Goal: Communication & Community: Answer question/provide support

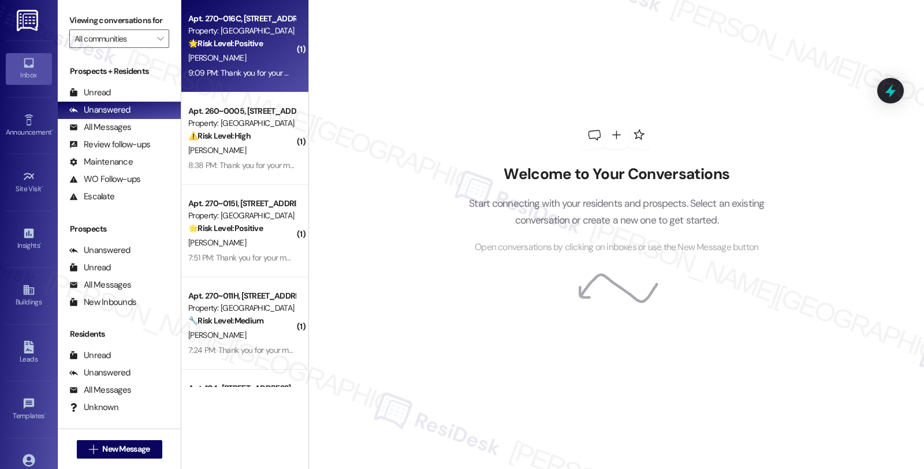
click at [262, 64] on div "[PERSON_NAME]" at bounding box center [241, 58] width 109 height 14
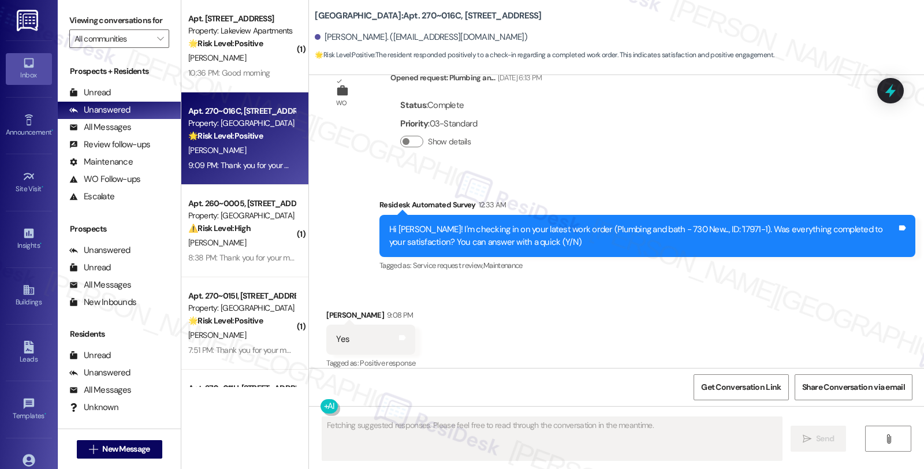
scroll to position [6358, 0]
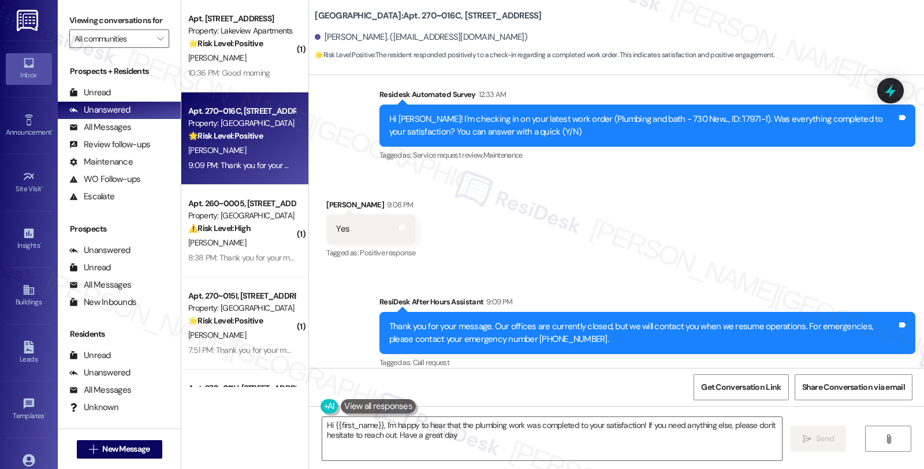
type textarea "Hi {{first_name}}, I'm happy to hear that the plumbing work was completed to yo…"
drag, startPoint x: 492, startPoint y: 437, endPoint x: 545, endPoint y: 436, distance: 53.7
click at [492, 437] on textarea "Hi {{first_name}}, I'm happy to hear that the plumbing work was completed to yo…" at bounding box center [552, 438] width 460 height 43
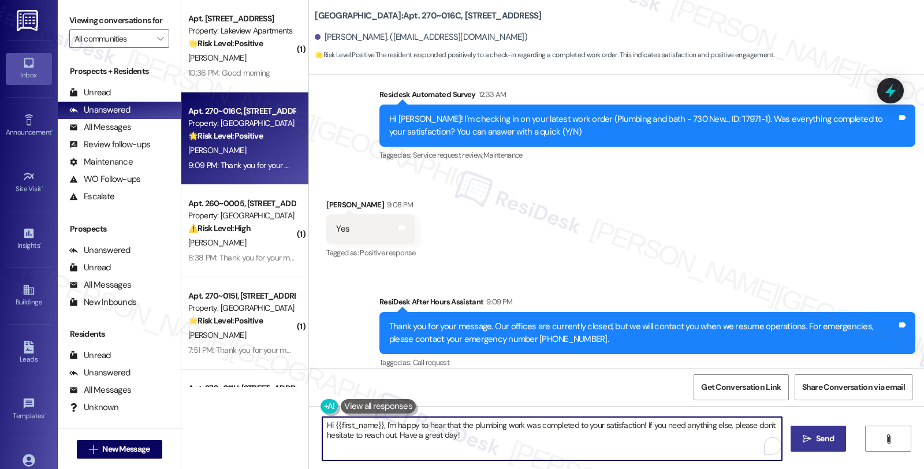
click at [806, 443] on icon "" at bounding box center [807, 438] width 9 height 9
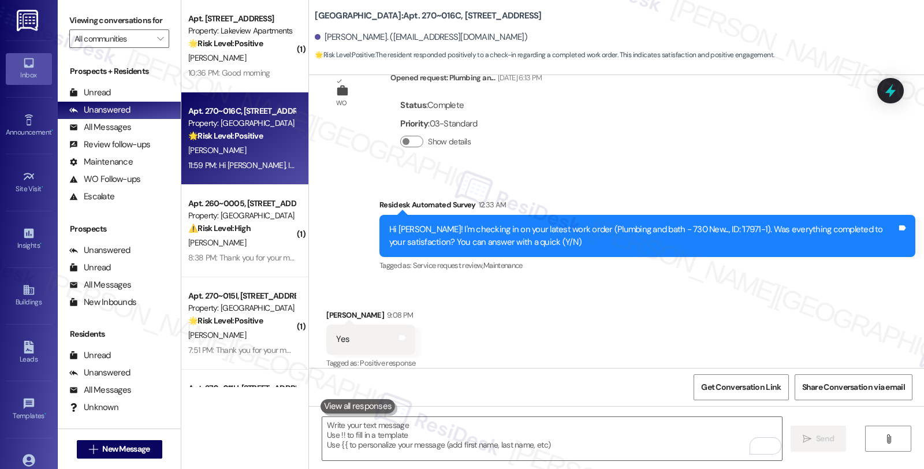
scroll to position [6451, 0]
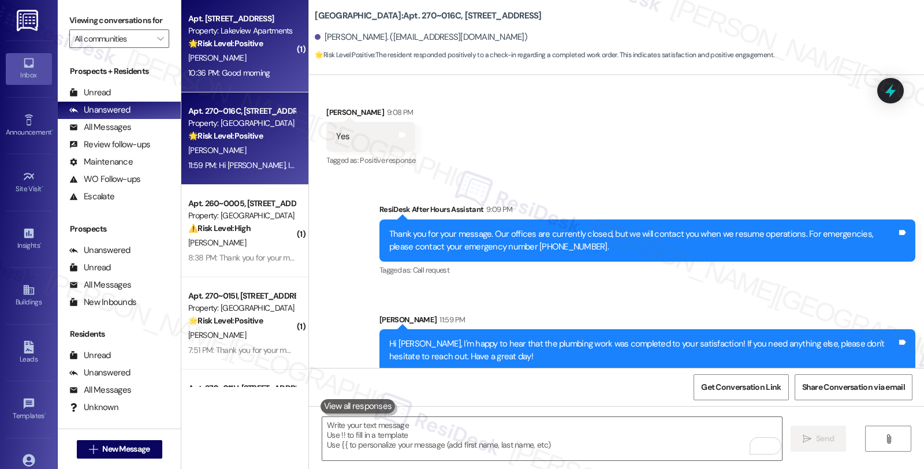
click at [256, 53] on div "[PERSON_NAME]" at bounding box center [241, 58] width 109 height 14
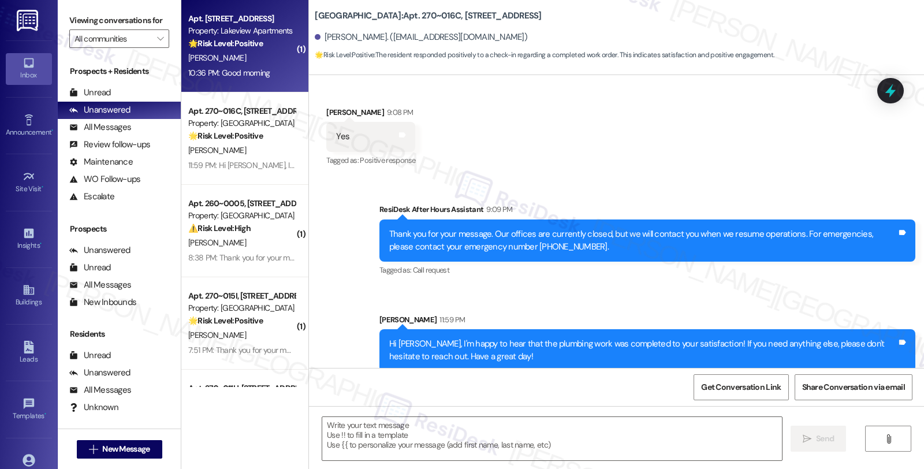
type textarea "Fetching suggested responses. Please feel free to read through the conversation…"
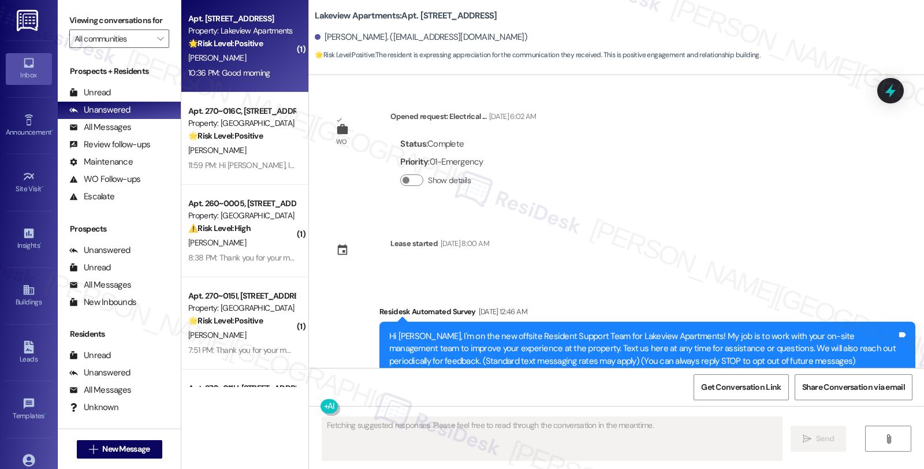
scroll to position [7097, 0]
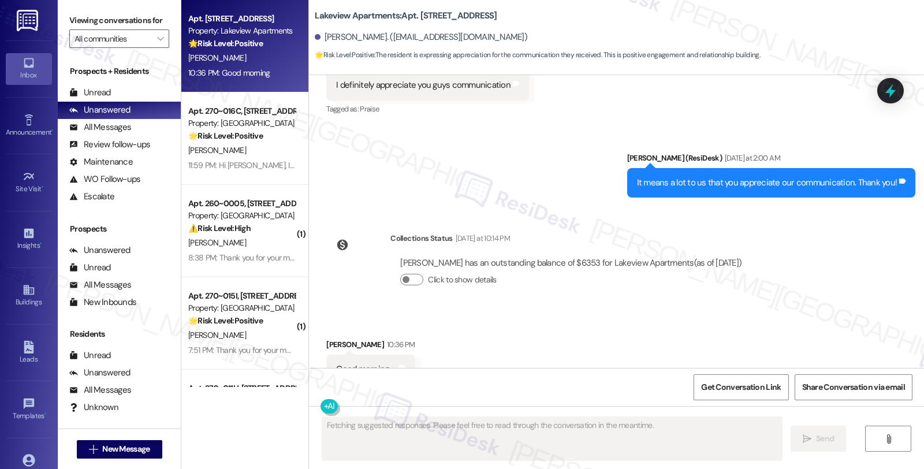
click at [324, 330] on div "Received via SMS [PERSON_NAME] 10:36 PM Good morning Tags and notes" at bounding box center [371, 361] width 106 height 63
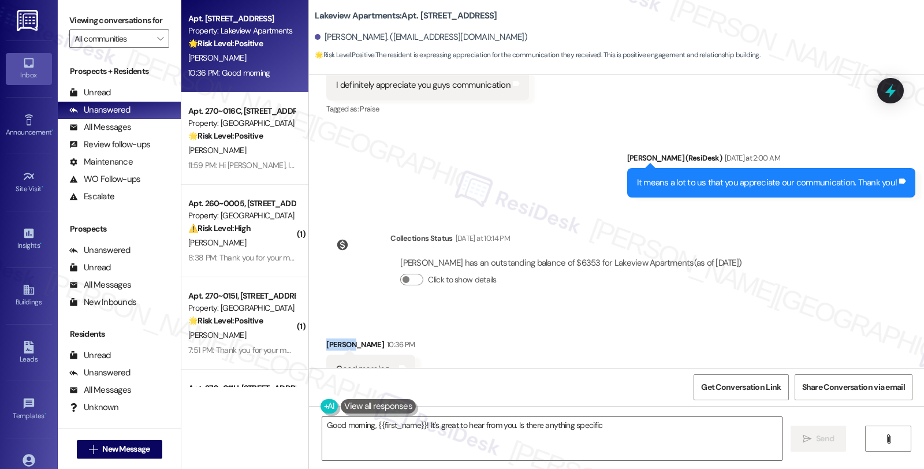
click at [324, 330] on div "Received via SMS [PERSON_NAME] 10:36 PM Good morning Tags and notes" at bounding box center [371, 361] width 106 height 63
copy div "[PERSON_NAME]"
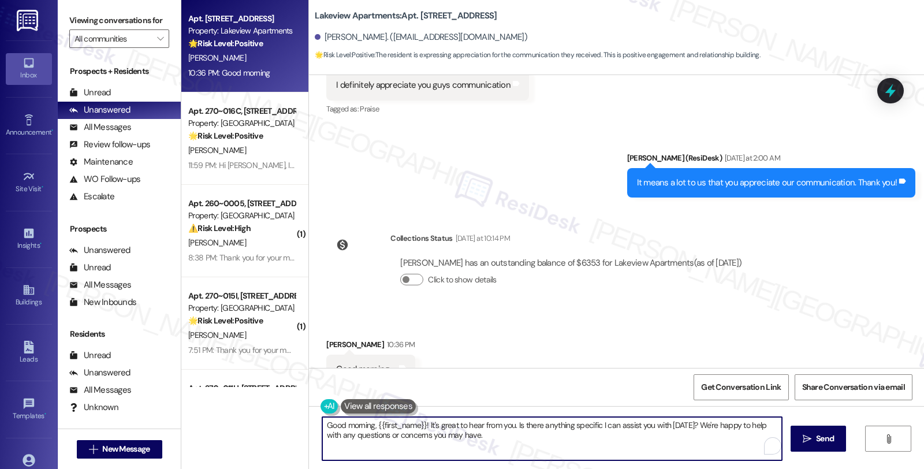
drag, startPoint x: 690, startPoint y: 425, endPoint x: 696, endPoint y: 447, distance: 23.3
click at [696, 447] on textarea "Good morning, {{first_name}}! It's great to hear from you. Is there anything sp…" at bounding box center [552, 438] width 460 height 43
type textarea "Good morning, {{first_name}}! It's great to hear from you. Is there anything sp…"
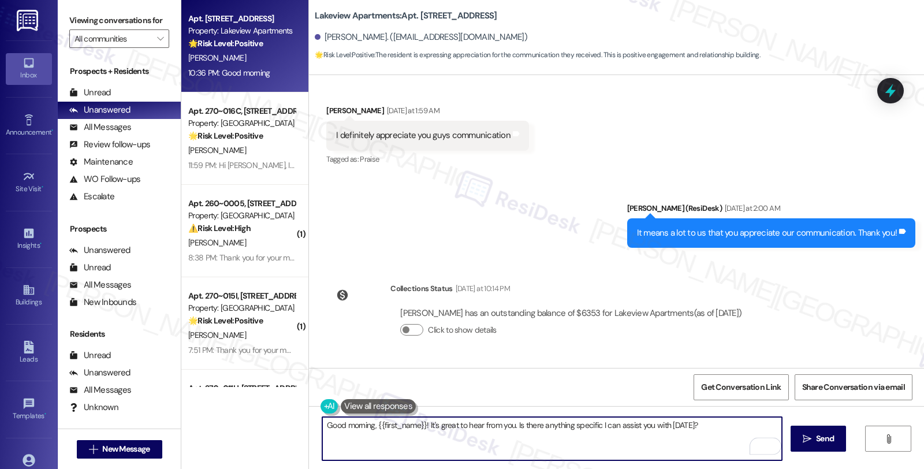
scroll to position [7033, 0]
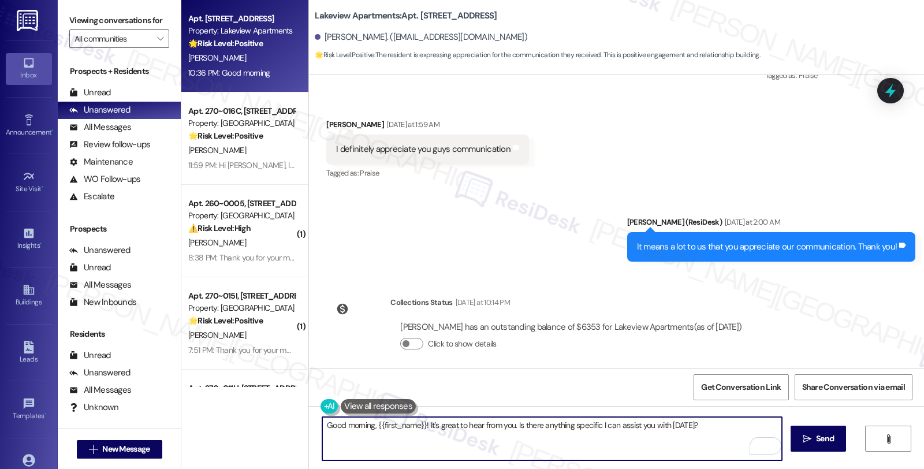
click at [500, 447] on textarea "Good morning, {{first_name}}! It's great to hear from you. Is there anything sp…" at bounding box center [552, 438] width 460 height 43
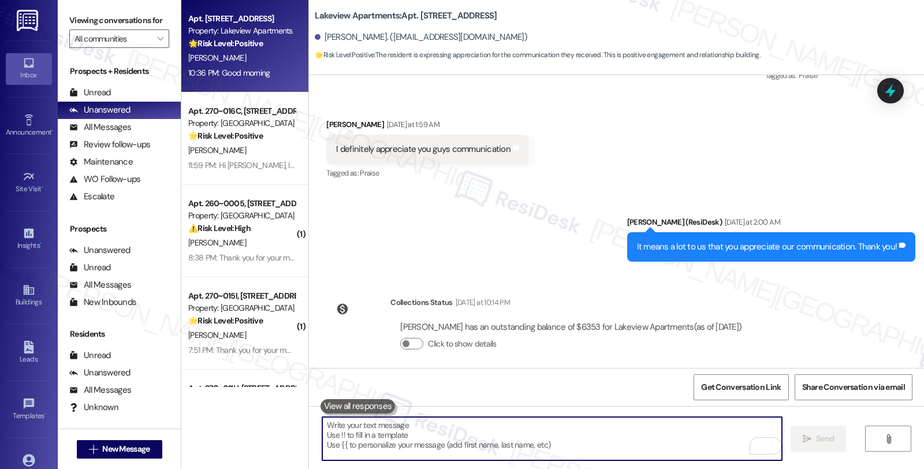
scroll to position [7097, 0]
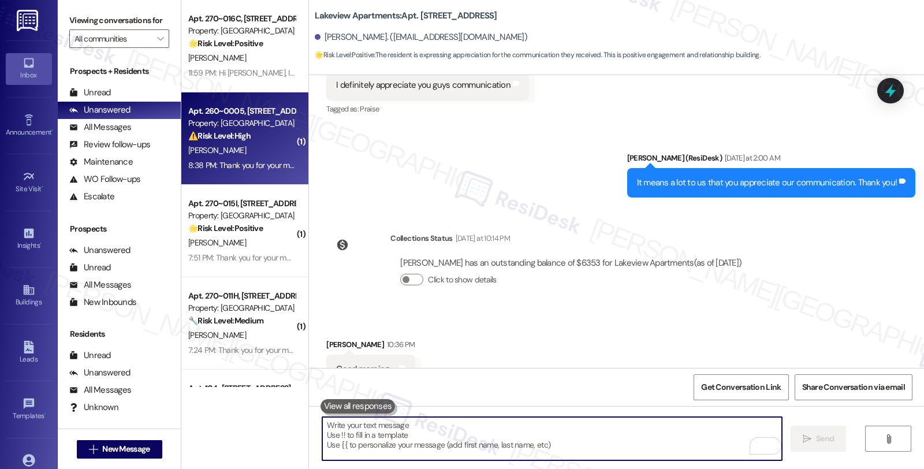
click at [262, 146] on div "[PERSON_NAME]" at bounding box center [241, 150] width 109 height 14
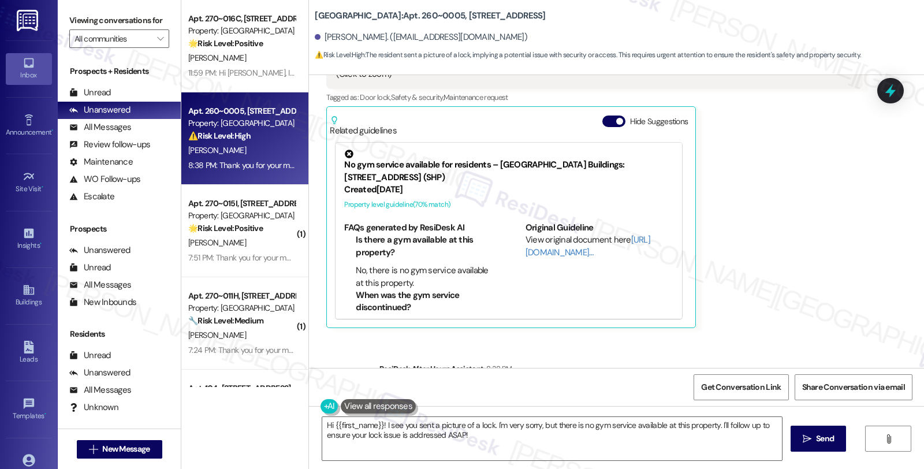
scroll to position [1429, 0]
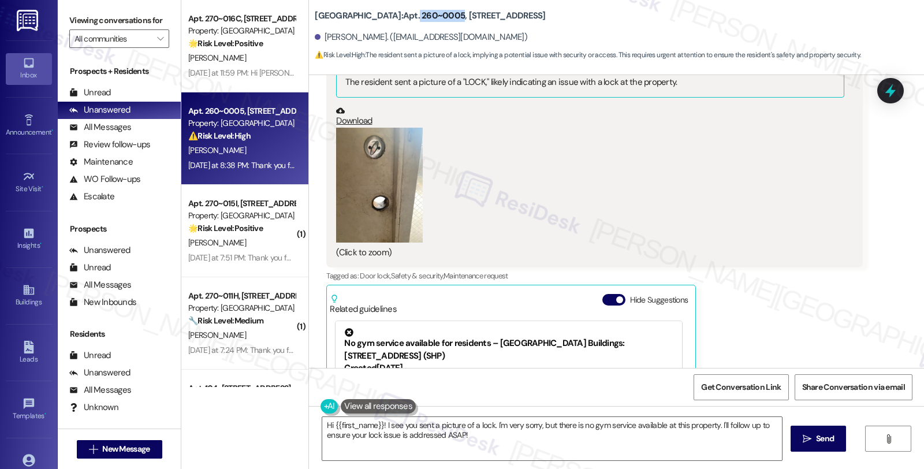
drag, startPoint x: 378, startPoint y: 12, endPoint x: 419, endPoint y: 18, distance: 40.9
click at [419, 18] on b "[GEOGRAPHIC_DATA]: Apt. 260~0005, [STREET_ADDRESS]" at bounding box center [430, 16] width 231 height 12
copy b "260~0005"
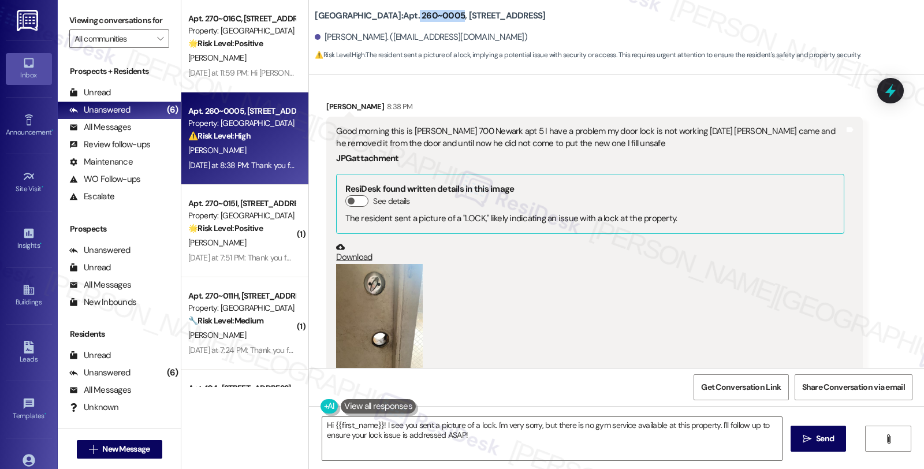
scroll to position [1365, 0]
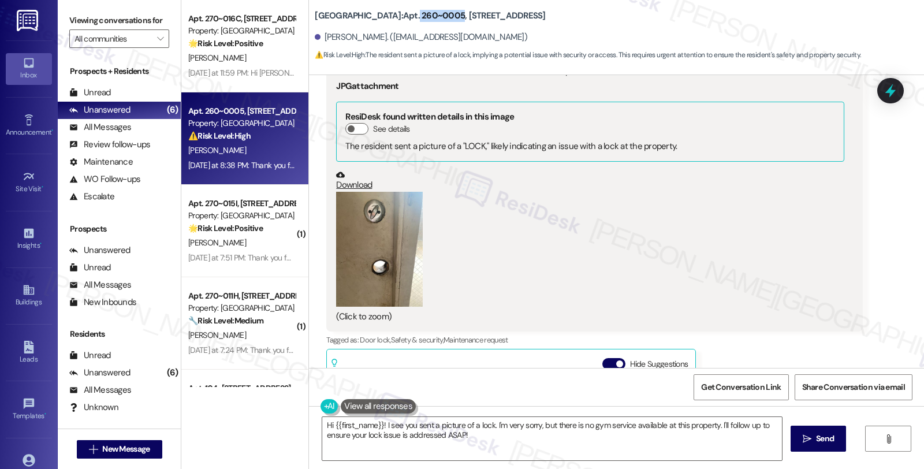
click at [373, 255] on button "Zoom image" at bounding box center [379, 250] width 87 height 116
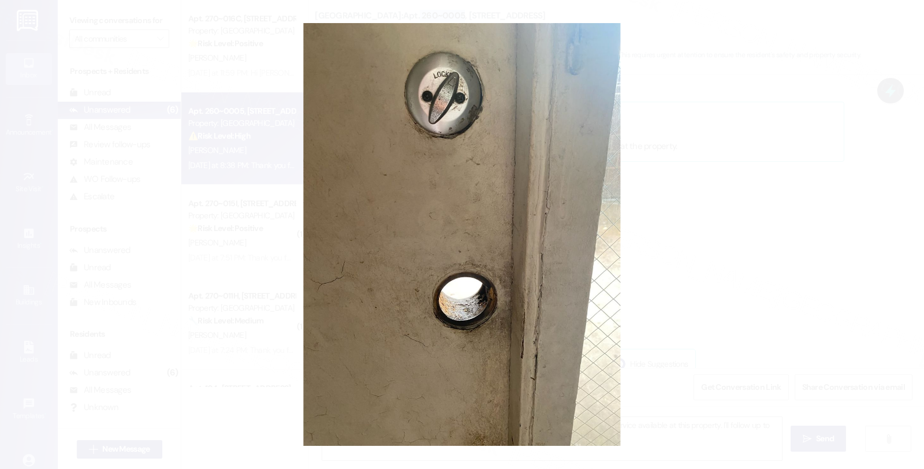
click at [692, 251] on button "Unzoom image" at bounding box center [462, 234] width 924 height 469
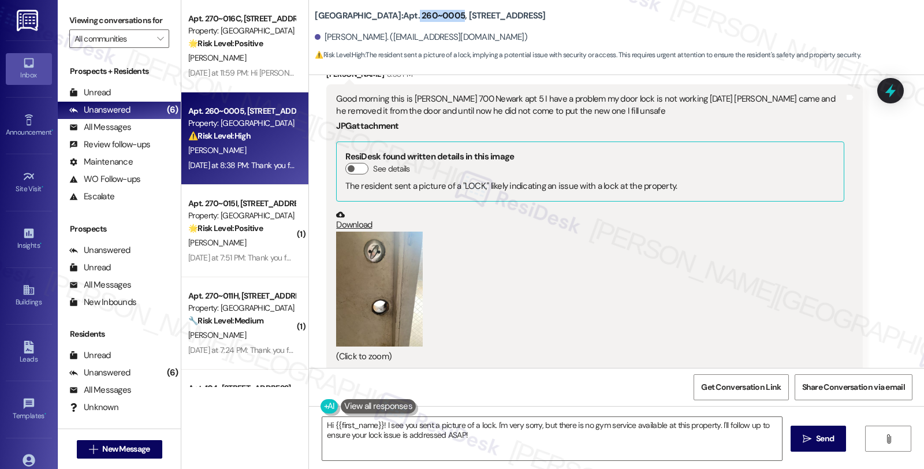
scroll to position [1301, 0]
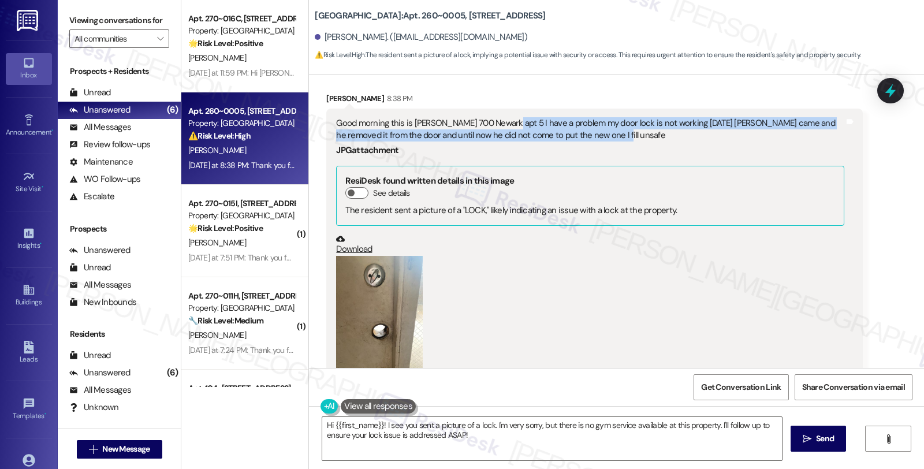
drag, startPoint x: 606, startPoint y: 130, endPoint x: 498, endPoint y: 126, distance: 107.5
click at [498, 126] on div "Good morning this is [PERSON_NAME] 700 Newark apt 5 I have a problem my door lo…" at bounding box center [590, 129] width 508 height 25
copy div "I have a problem my door lock is not working [DATE] [PERSON_NAME] came and he r…"
click at [379, 424] on textarea "Hi {{first_name}}! I see you sent a picture of a lock. I'm very sorry, but ther…" at bounding box center [552, 438] width 460 height 43
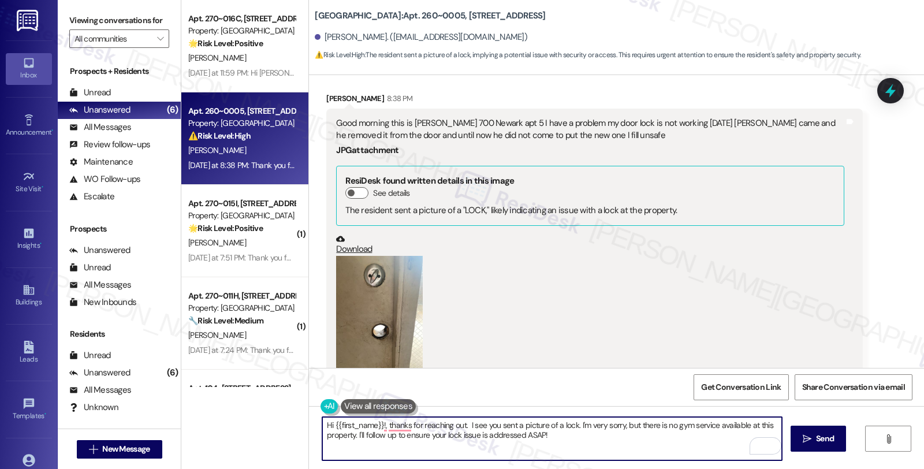
click at [376, 423] on textarea "Hi {{first_name}}!, thanks for reaching out. I see you sent a picture of a lock…" at bounding box center [552, 438] width 460 height 43
click at [459, 425] on textarea "Hi {{first_name}}, thanks for reaching out. I see you sent a picture of a lock.…" at bounding box center [552, 438] width 460 height 43
click at [720, 425] on textarea "Hi {{first_name}}, thanks for reaching out. I'm sorry to hear the door lock is …" at bounding box center [552, 438] width 460 height 43
click at [563, 436] on textarea "Hi {{first_name}}, thanks for reaching out. I'm sorry to hear the door lock is …" at bounding box center [552, 438] width 460 height 43
click at [627, 445] on textarea "Hi {{first_name}}, thanks for reaching out. I'm sorry to hear the door lock is …" at bounding box center [552, 438] width 460 height 43
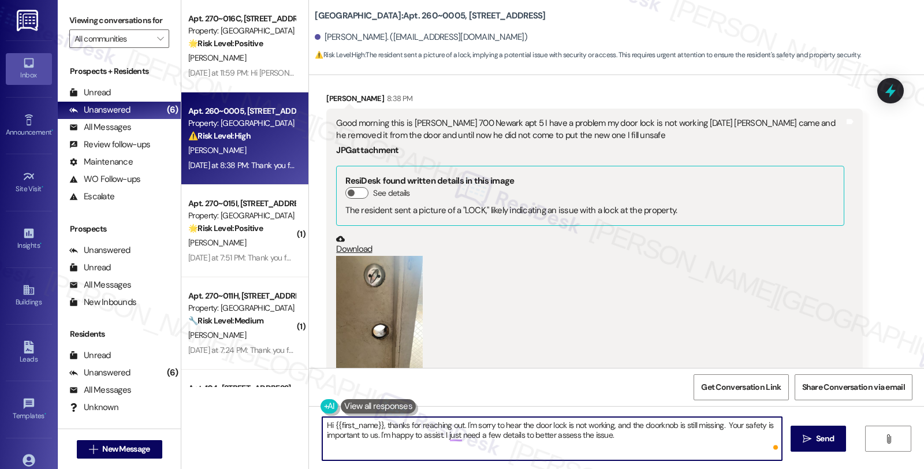
paste textarea "Is the door currently unable to lock at all, or is there a temporary lock or wa…"
type textarea "Hi {{first_name}}, thanks for reaching out. I'm sorry to hear the door lock is …"
click at [794, 429] on button " Send" at bounding box center [819, 439] width 56 height 26
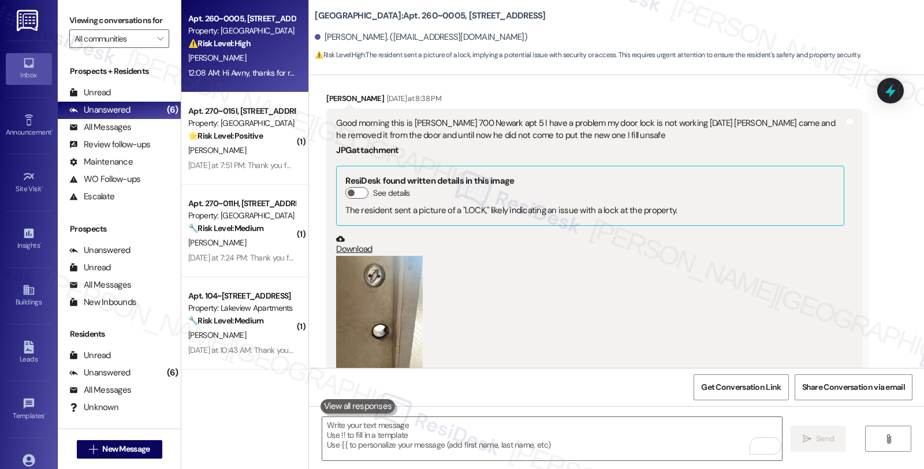
click at [814, 276] on div "(Click to zoom)" at bounding box center [590, 322] width 508 height 132
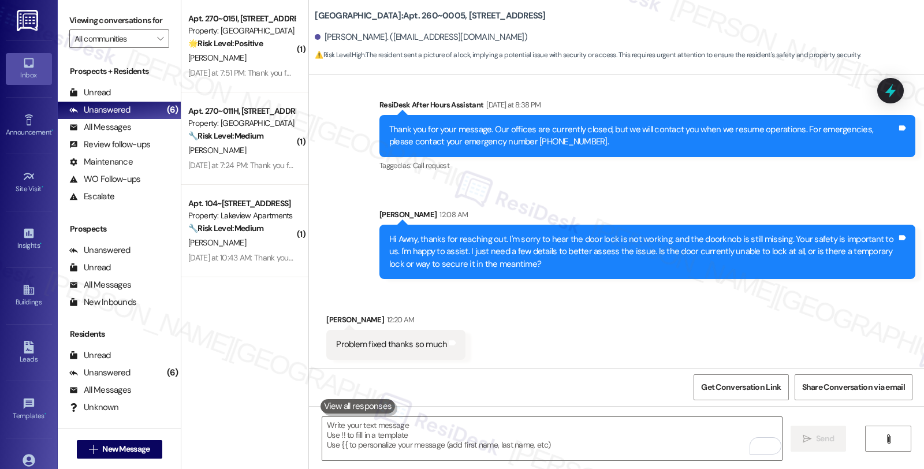
scroll to position [1873, 0]
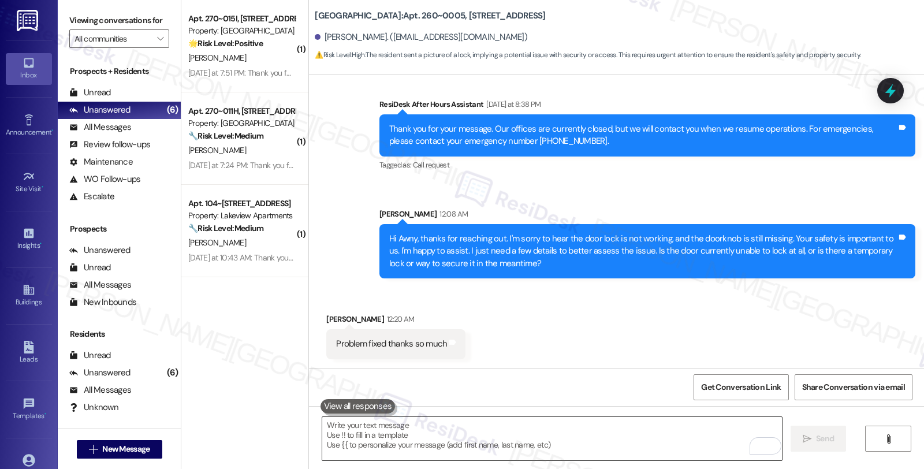
click at [408, 435] on textarea "To enrich screen reader interactions, please activate Accessibility in Grammarl…" at bounding box center [552, 438] width 460 height 43
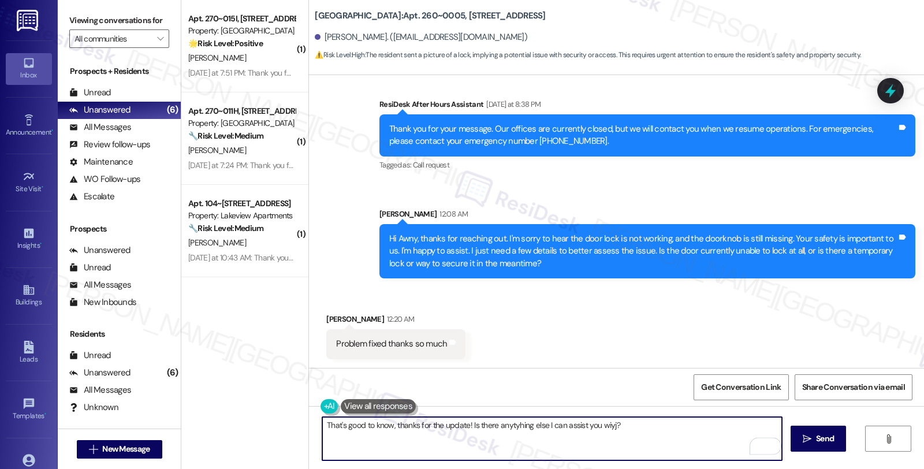
click at [602, 425] on textarea "That's good to know, thanks for the update! Is there anytyhing else I can assis…" at bounding box center [552, 438] width 460 height 43
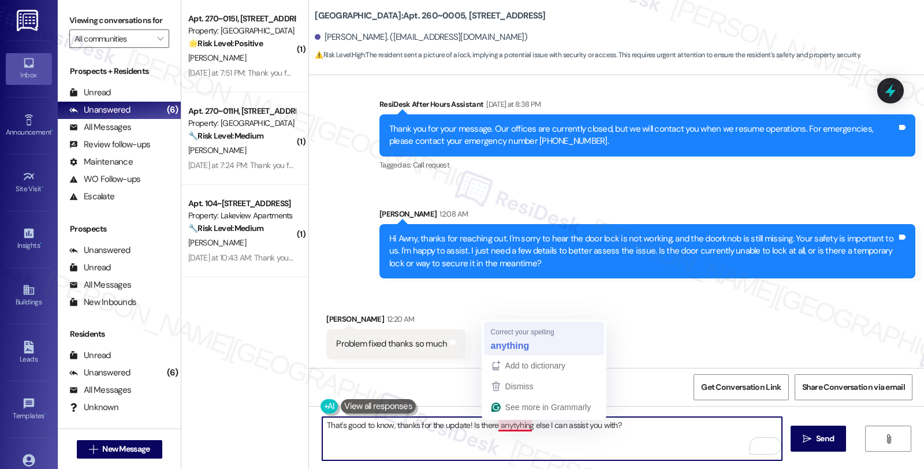
type textarea "That's good to know, thanks for the update! Is there anything else I can assist…"
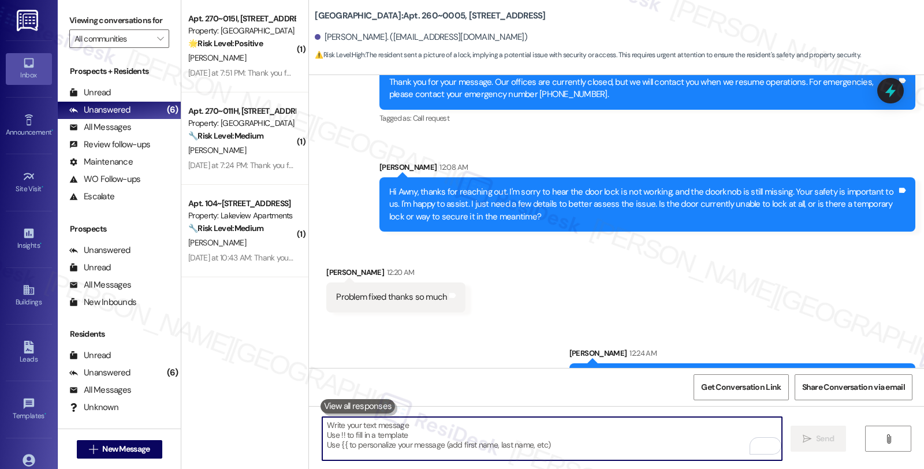
scroll to position [1953, 0]
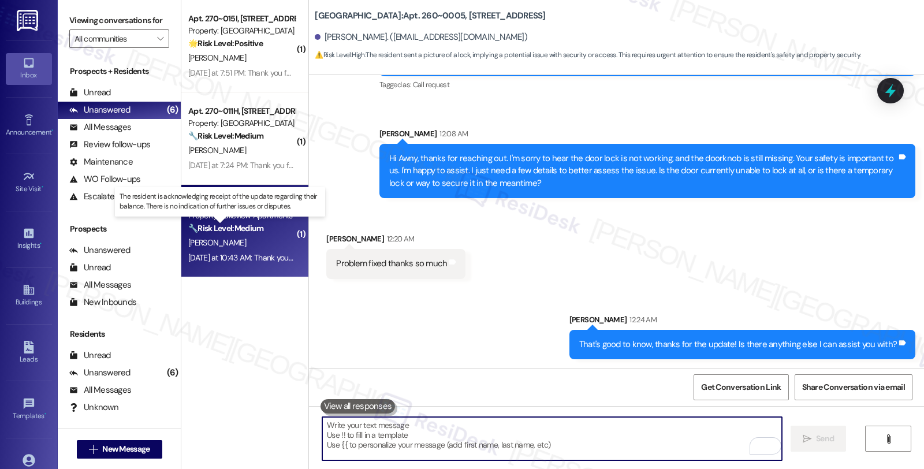
click at [253, 232] on strong "🔧 Risk Level: Medium" at bounding box center [225, 228] width 75 height 10
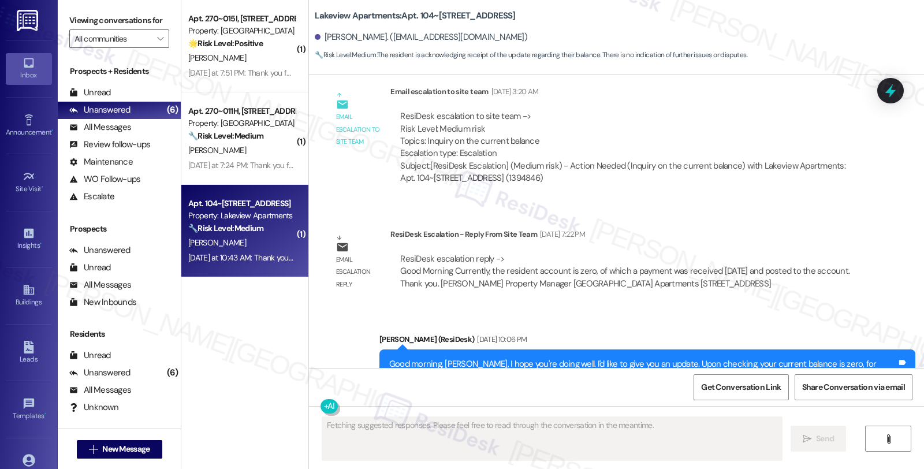
scroll to position [5892, 0]
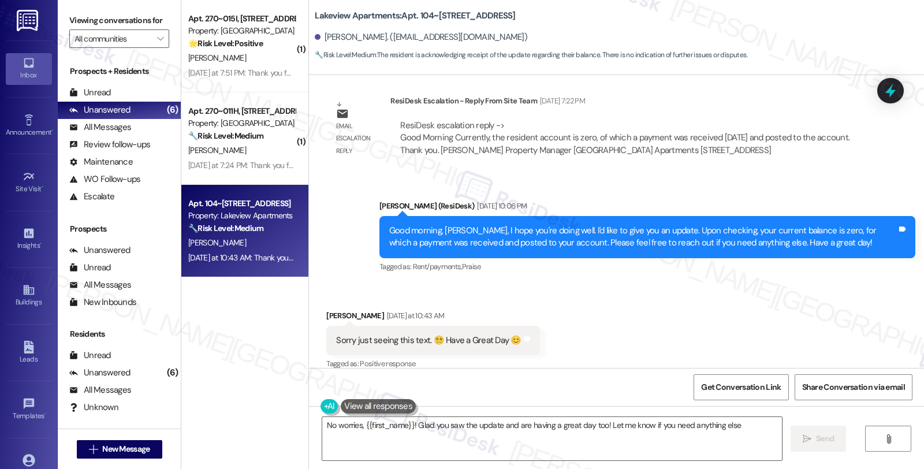
type textarea "No worries, {{first_name}}! Glad you saw the update and are having a great day …"
click at [401, 435] on textarea "No worries, {{first_name}}! Glad you saw the update and are having a great day …" at bounding box center [552, 438] width 460 height 43
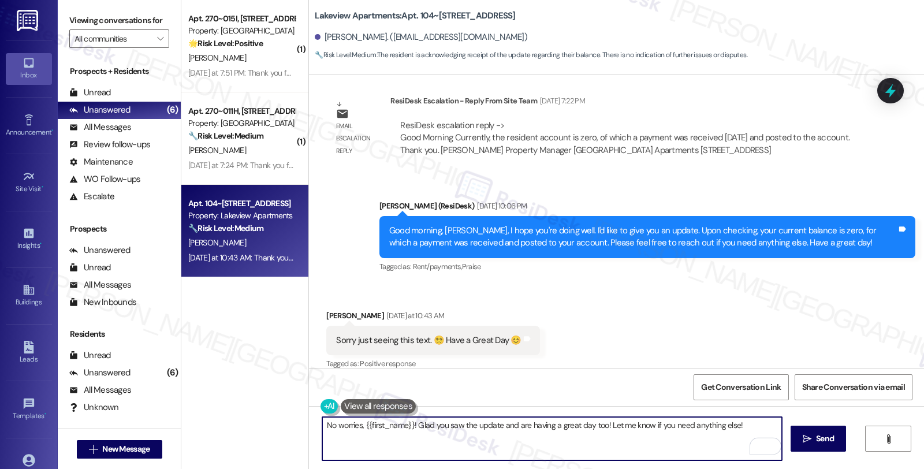
click at [381, 444] on textarea "No worries, {{first_name}}! Glad you saw the update and are having a great day …" at bounding box center [552, 438] width 460 height 43
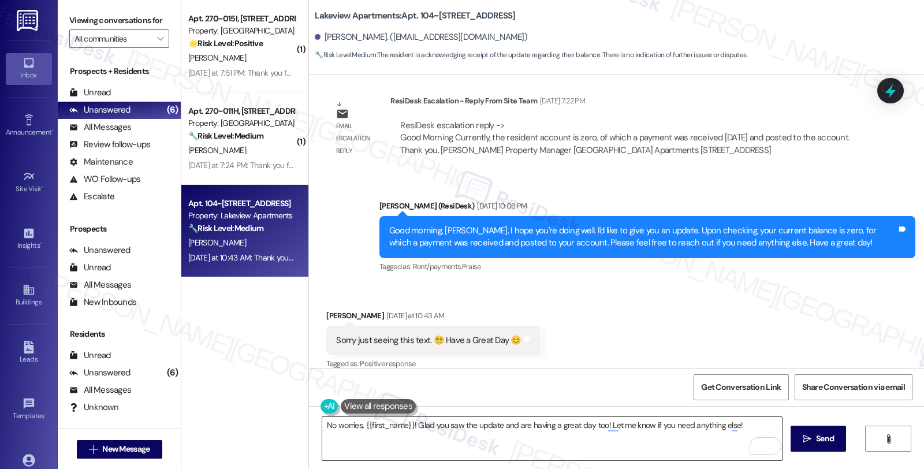
click at [597, 438] on textarea "No worries, {{first_name}}! Glad you saw the update and are having a great day …" at bounding box center [552, 438] width 460 height 43
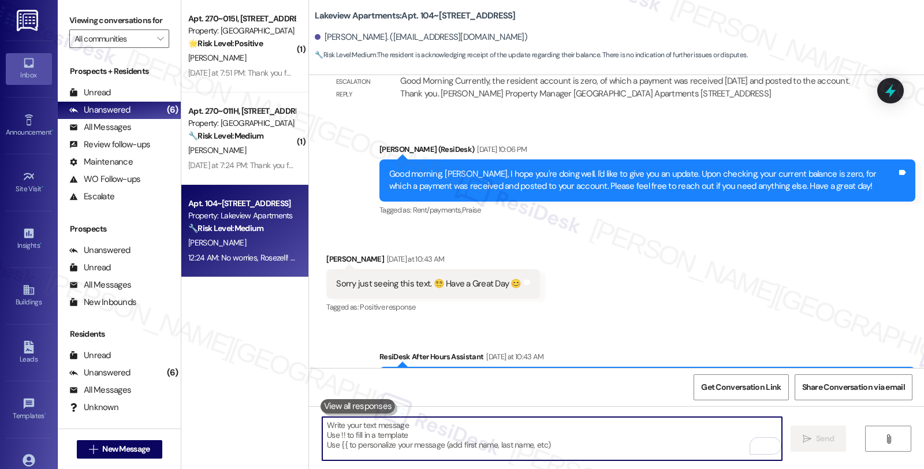
scroll to position [6082, 0]
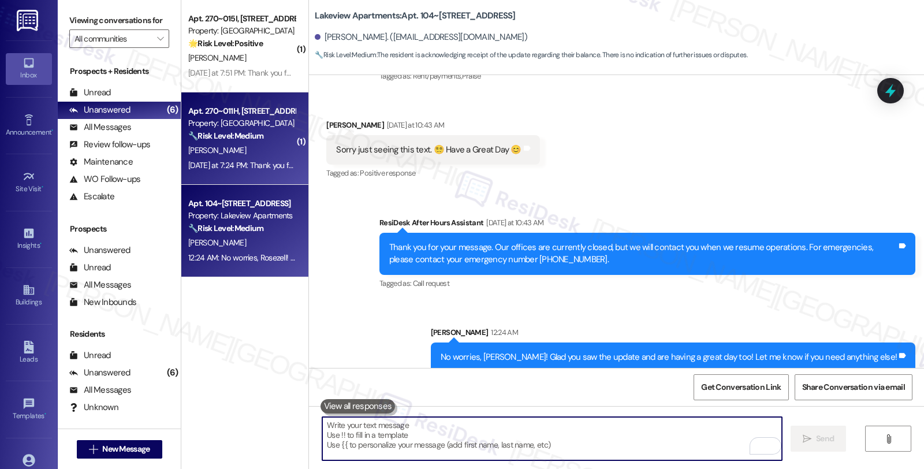
click at [263, 159] on div "Yesterday at 7:24 PM: Thank you for your message. Our offices are currently clo…" at bounding box center [241, 165] width 109 height 14
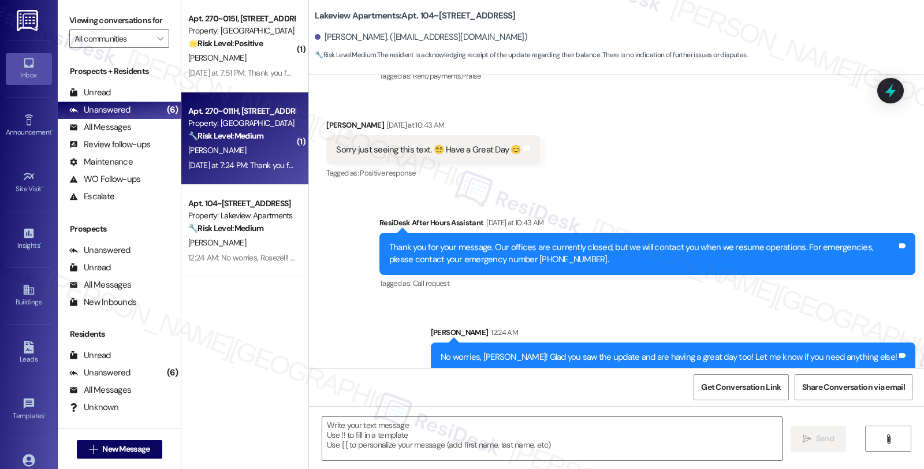
type textarea "Fetching suggested responses. Please feel free to read through the conversation…"
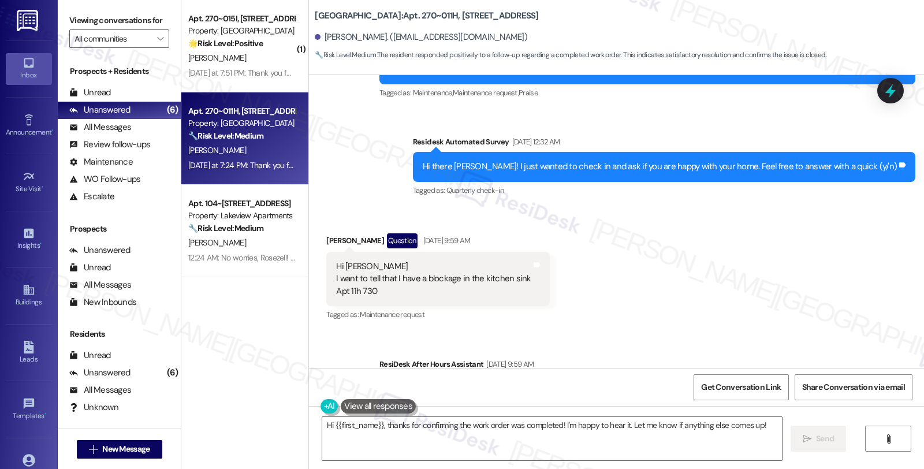
scroll to position [578, 0]
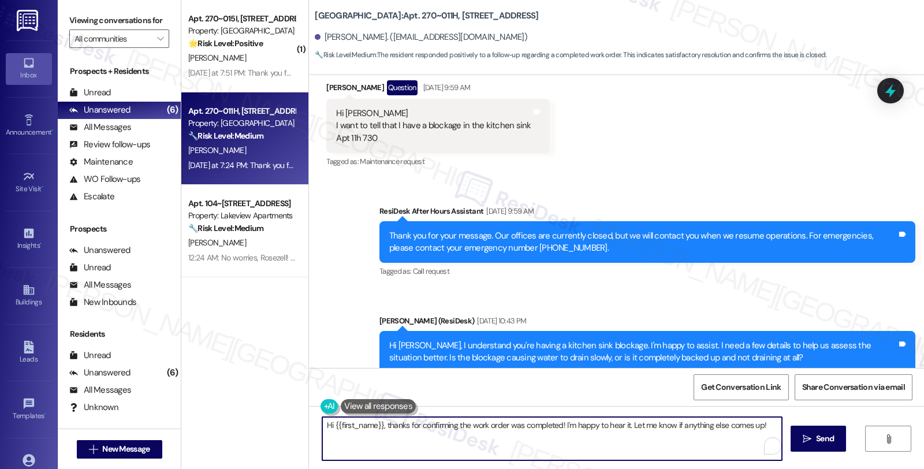
click at [771, 441] on html "Inbox Go to Inbox Announcement • Send A Text Announcement Site Visit • Go to Si…" at bounding box center [462, 234] width 924 height 469
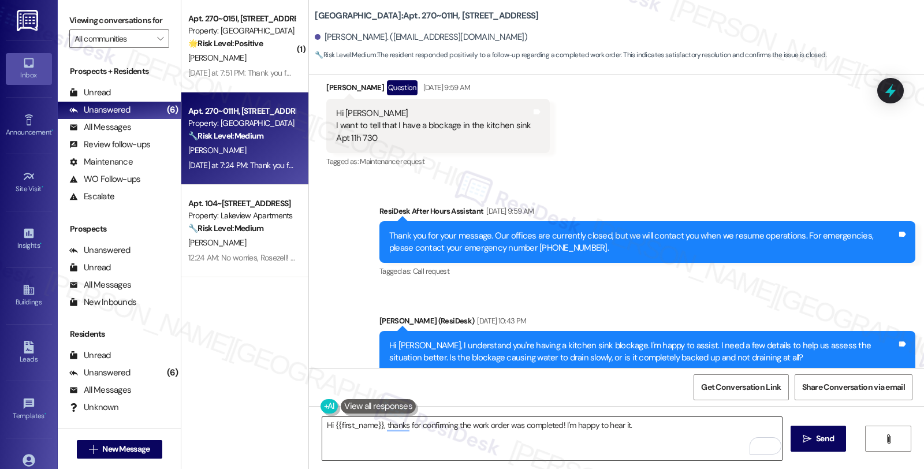
click at [665, 428] on textarea "Hi {{first_name}}, thanks for confirming the work order was completed! I'm happ…" at bounding box center [552, 438] width 460 height 43
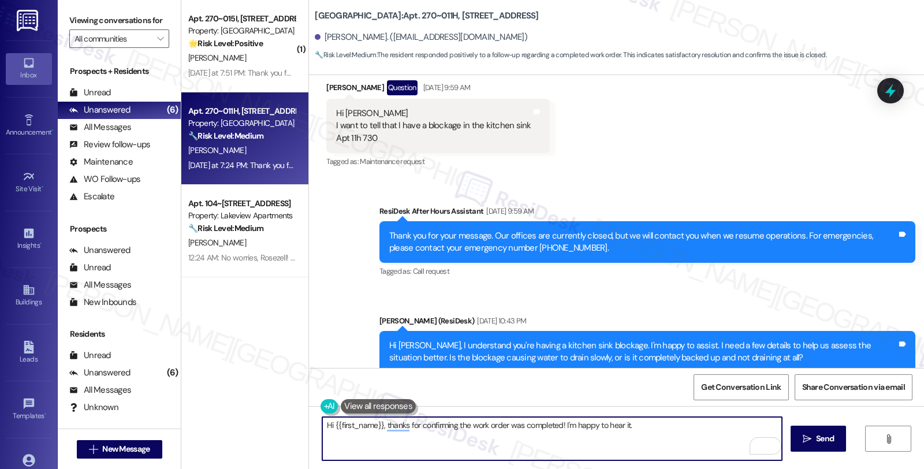
paste textarea "We would love to hear your honest feedback. How would you rate your overall sat…"
click at [625, 424] on textarea "Hi {{first_name}}, thanks for confirming the work order was completed! I'm happ…" at bounding box center [552, 438] width 460 height 43
click at [615, 445] on textarea "Hi {{first_name}}, thanks for confirming the work order was completed! I'm happ…" at bounding box center [552, 438] width 460 height 43
paste textarea "would you mind sharing your positive experience by writing us a Google review? …"
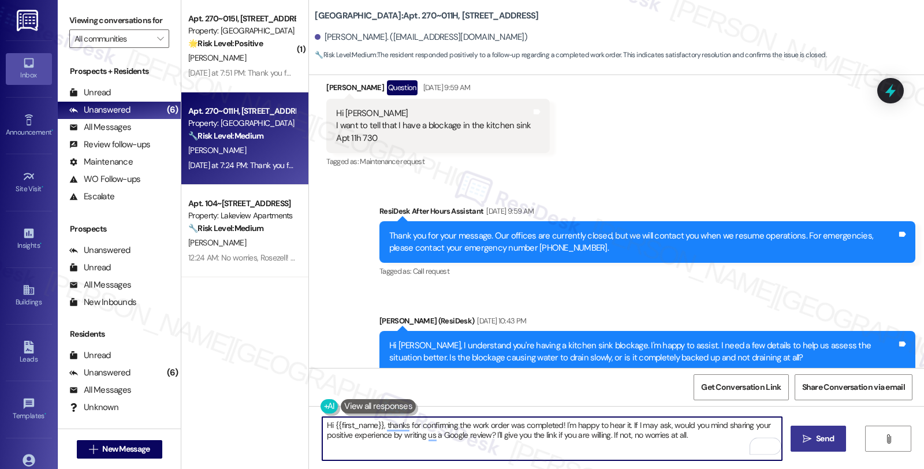
type textarea "Hi {{first_name}}, thanks for confirming the work order was completed! I'm happ…"
click at [827, 442] on span "Send" at bounding box center [825, 439] width 18 height 12
click at [644, 441] on textarea "Hi {{first_name}}, thanks for confirming the work order was completed! I'm happ…" at bounding box center [554, 438] width 460 height 43
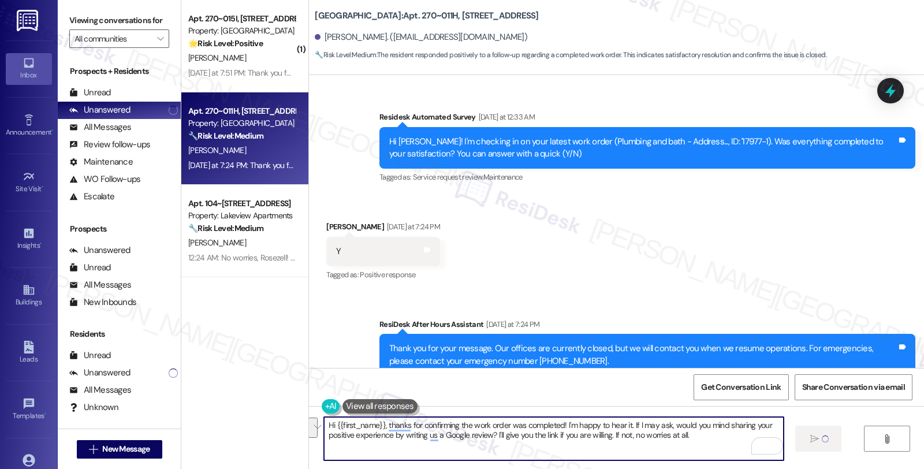
scroll to position [1991, 0]
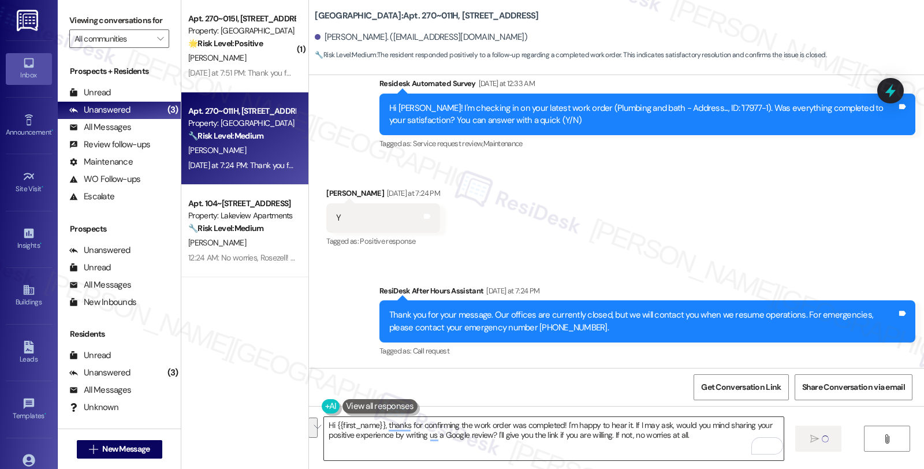
click at [630, 432] on textarea "Hi {{first_name}}, thanks for confirming the work order was completed! I'm happ…" at bounding box center [554, 438] width 460 height 43
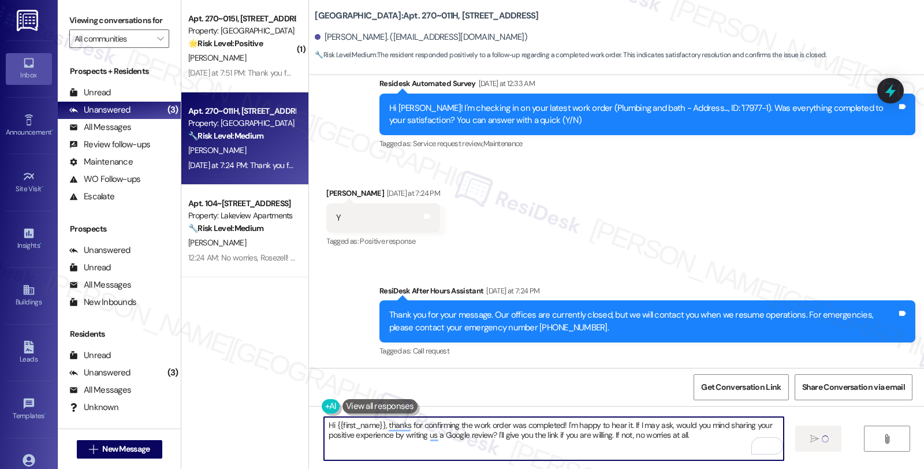
click at [696, 435] on textarea "Hi {{first_name}}, thanks for confirming the work order was completed! I'm happ…" at bounding box center [554, 438] width 460 height 43
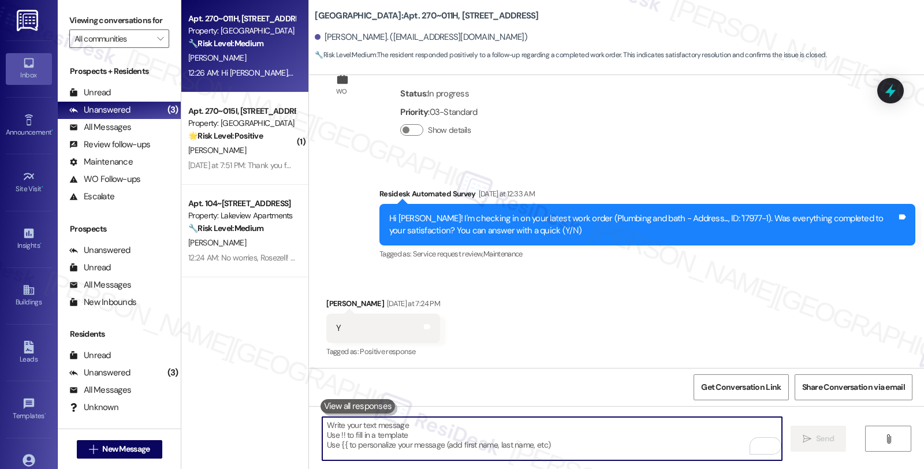
scroll to position [2084, 0]
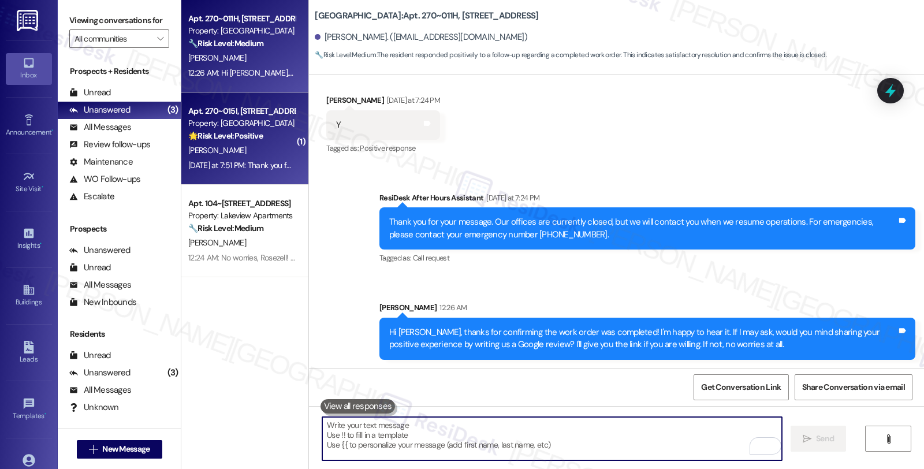
click at [257, 151] on div "[PERSON_NAME]" at bounding box center [241, 150] width 109 height 14
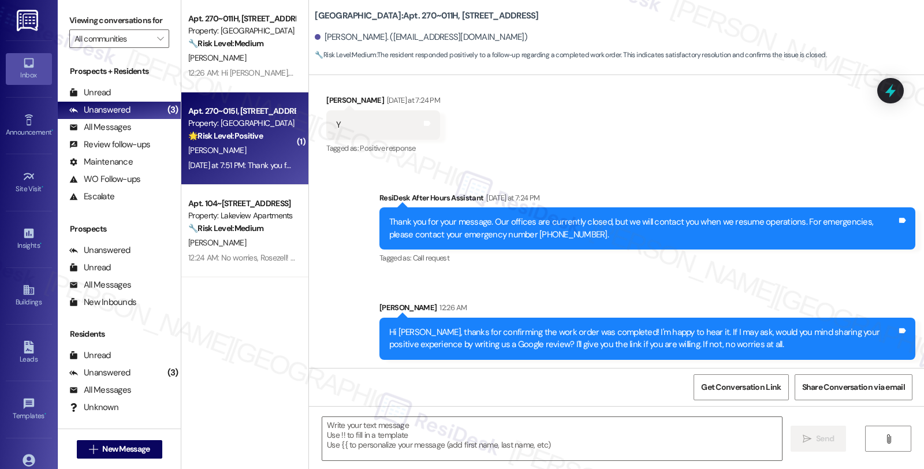
type textarea "Fetching suggested responses. Please feel free to read through the conversation…"
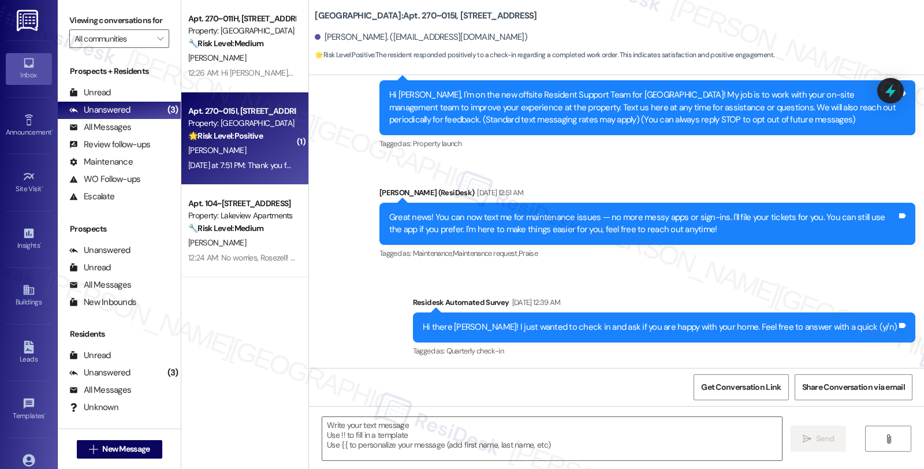
type textarea "Fetching suggested responses. Please feel free to read through the conversation…"
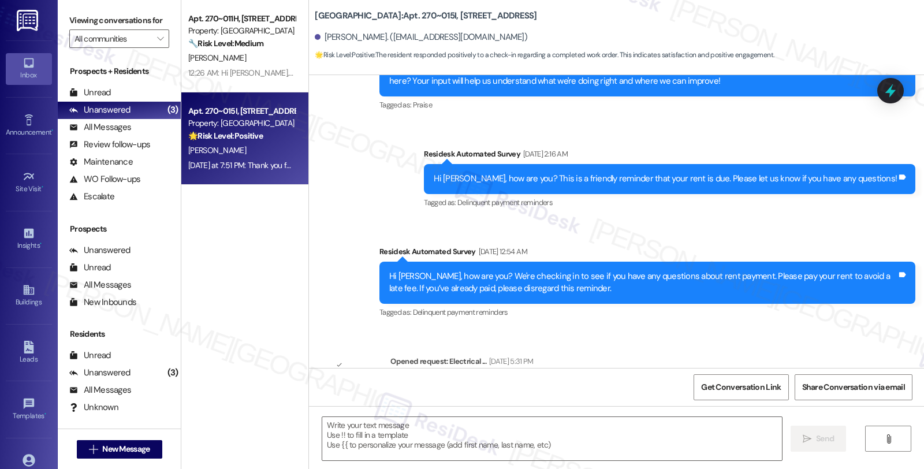
scroll to position [618, 0]
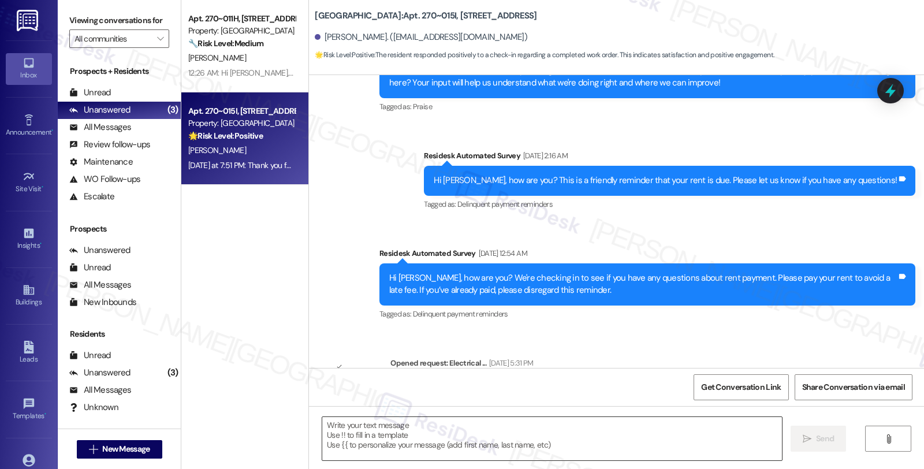
click at [541, 437] on textarea at bounding box center [552, 438] width 460 height 43
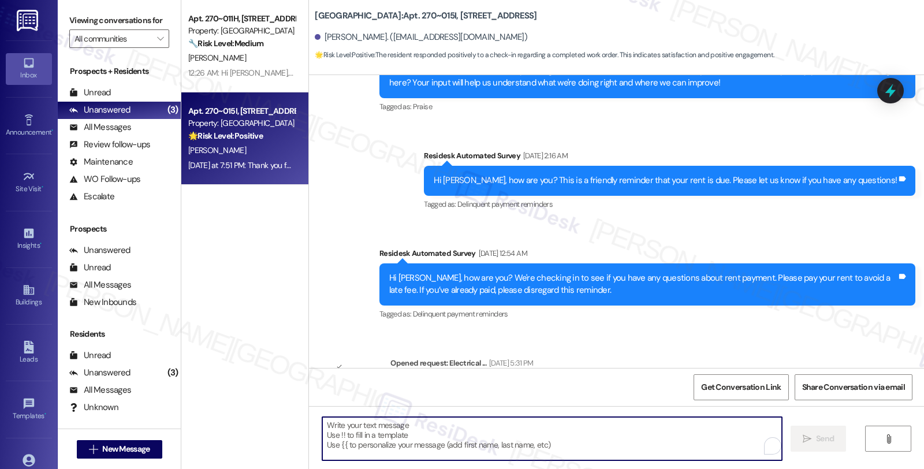
paste textarea "Hi, it’s great to hear from you and I’m glad your latest work order has been co…"
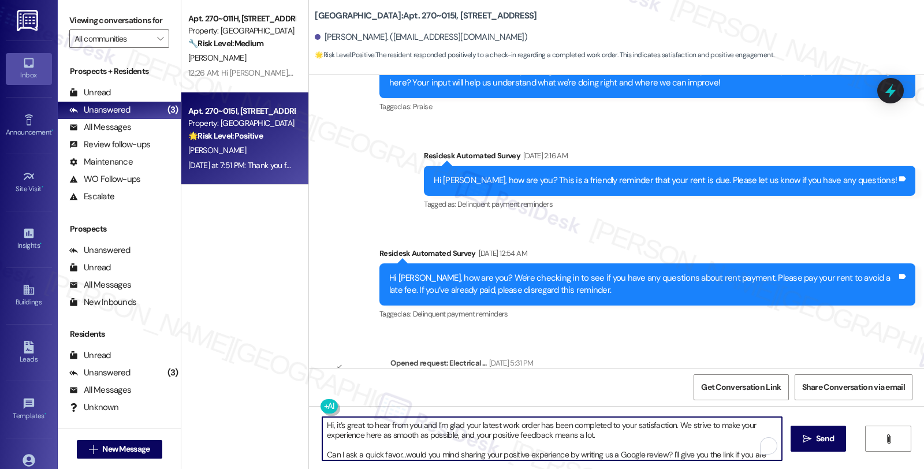
scroll to position [19, 0]
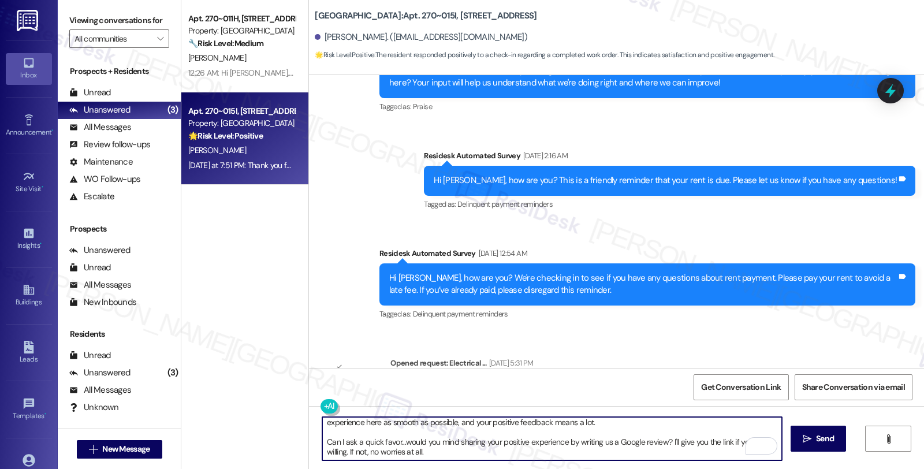
click at [319, 36] on div "Nabila Awad. (danieltawadrous@outlook.com)" at bounding box center [421, 37] width 213 height 12
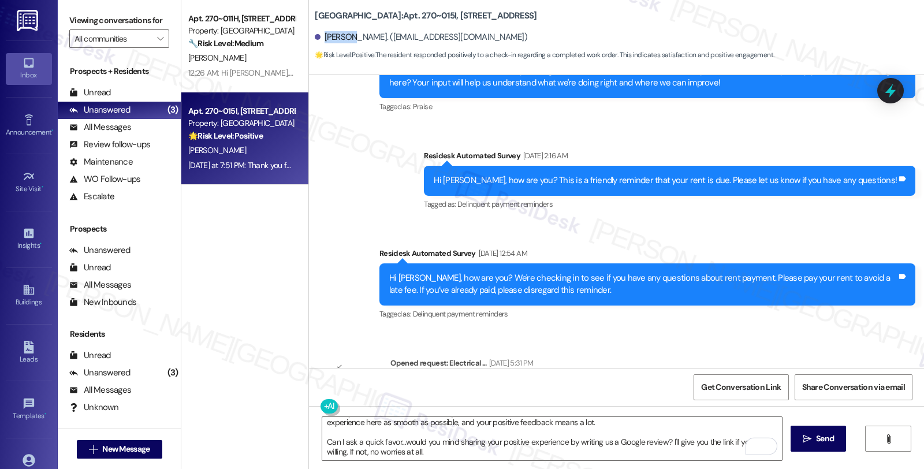
click at [319, 36] on div "Nabila Awad. (danieltawadrous@outlook.com)" at bounding box center [421, 37] width 213 height 12
copy div "Nabila"
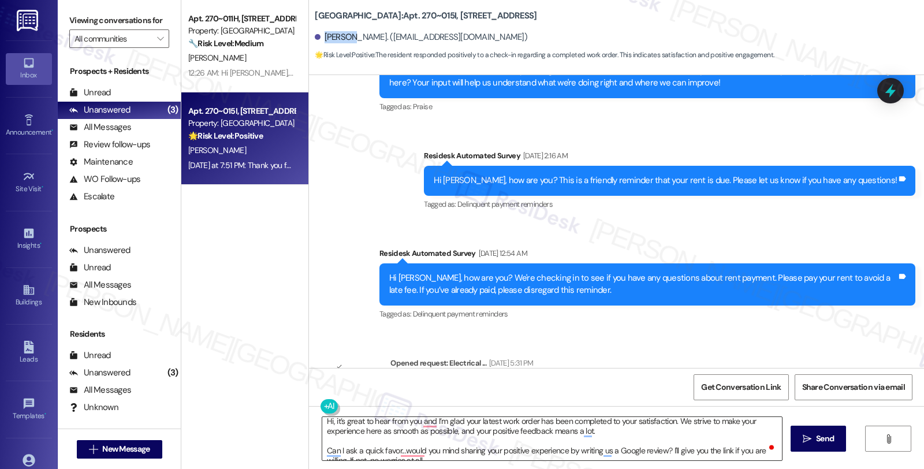
scroll to position [0, 0]
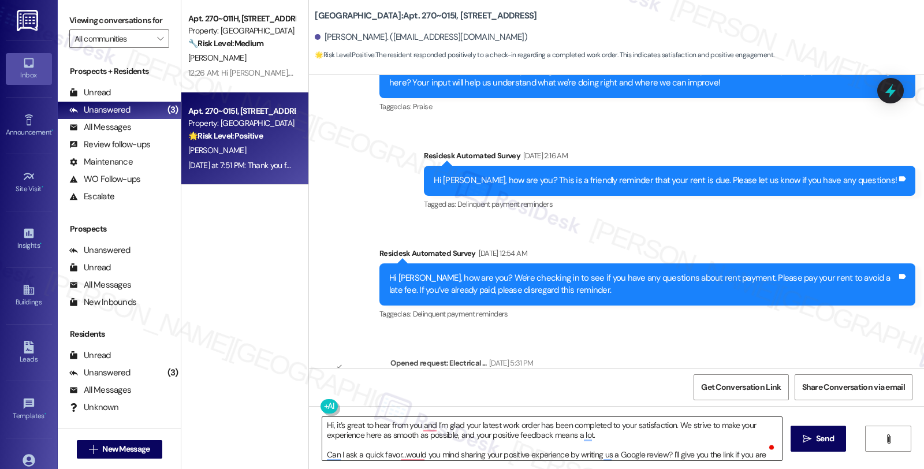
click at [326, 426] on textarea "Hi, it’s great to hear from you and I’m glad your latest work order has been co…" at bounding box center [552, 438] width 460 height 43
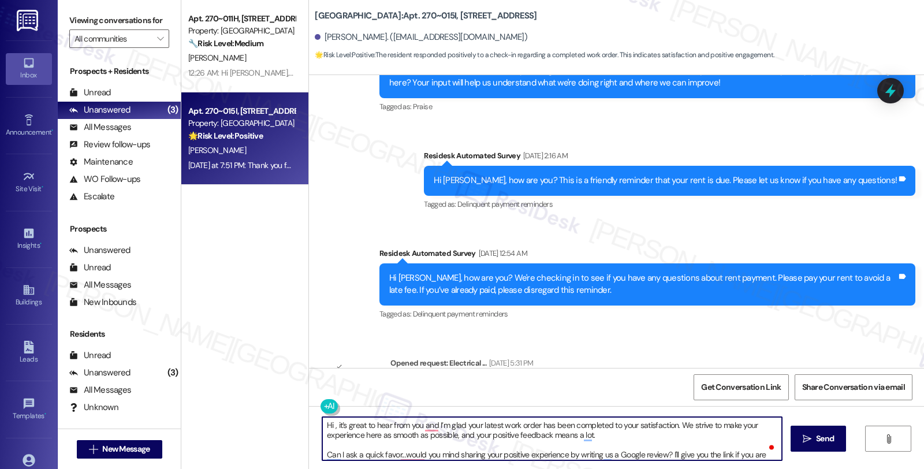
paste textarea "Nabila"
type textarea "Hi Nabila, it’s great to hear from you and I’m glad your latest work order has …"
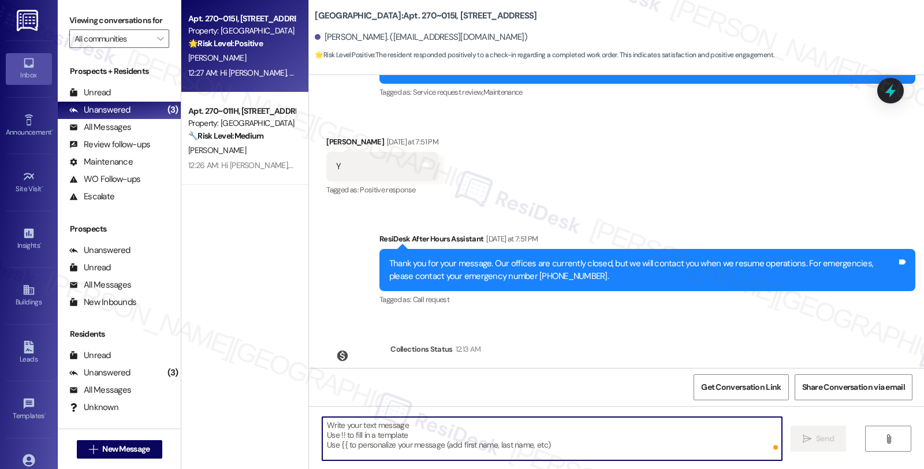
scroll to position [1262, 0]
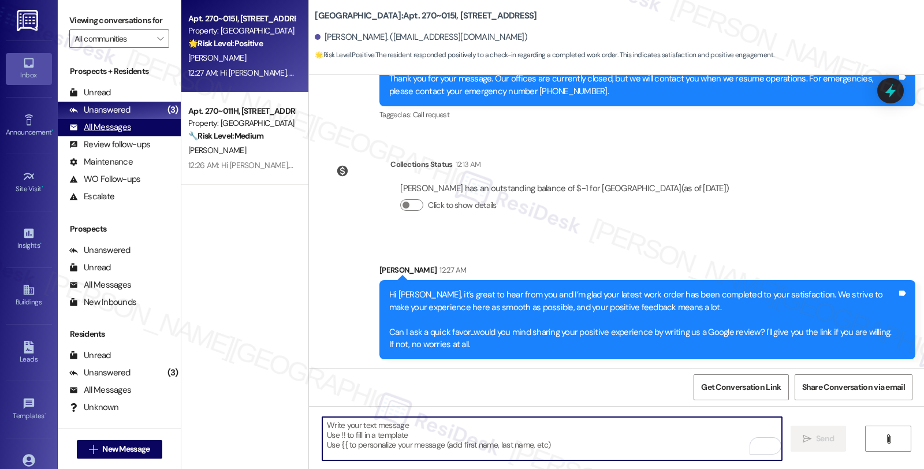
click at [135, 136] on div "All Messages (undefined)" at bounding box center [119, 127] width 123 height 17
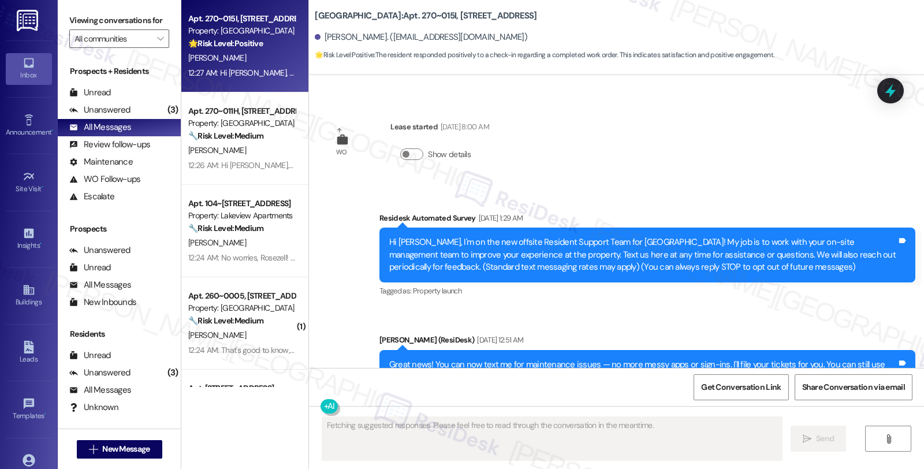
type textarea "Fetching suggested responses. Please feel free to read through the conversation…"
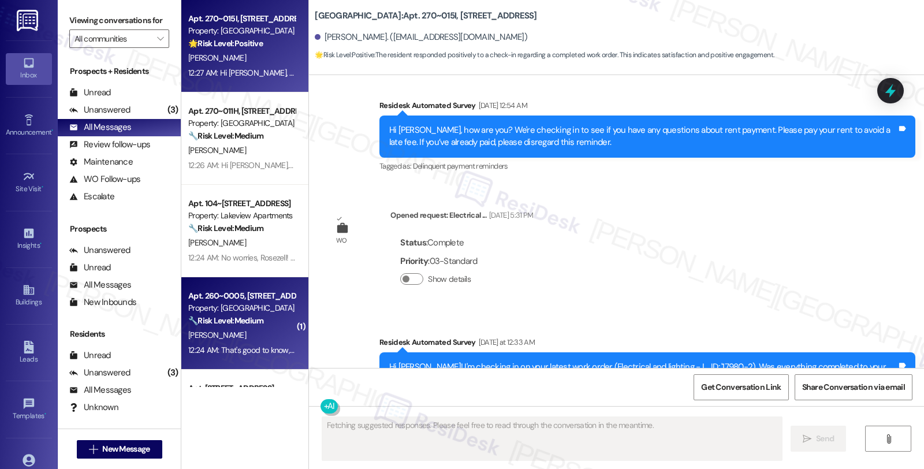
scroll to position [915, 0]
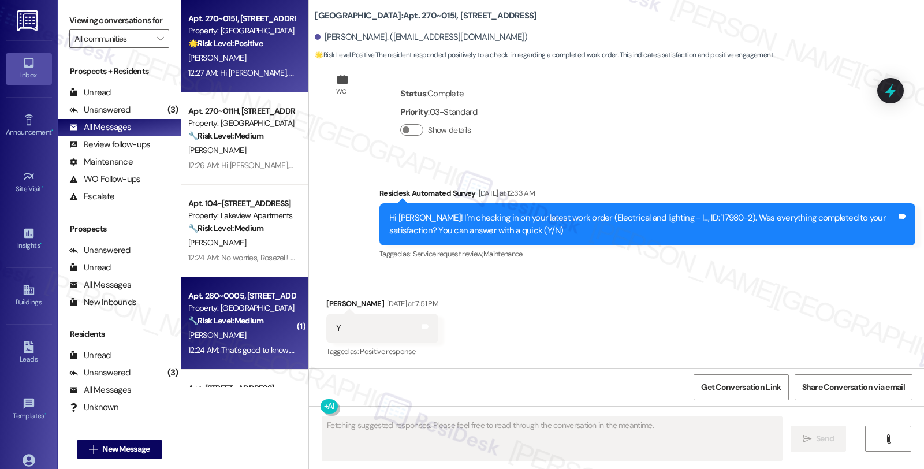
click at [280, 341] on div "[PERSON_NAME]" at bounding box center [241, 335] width 109 height 14
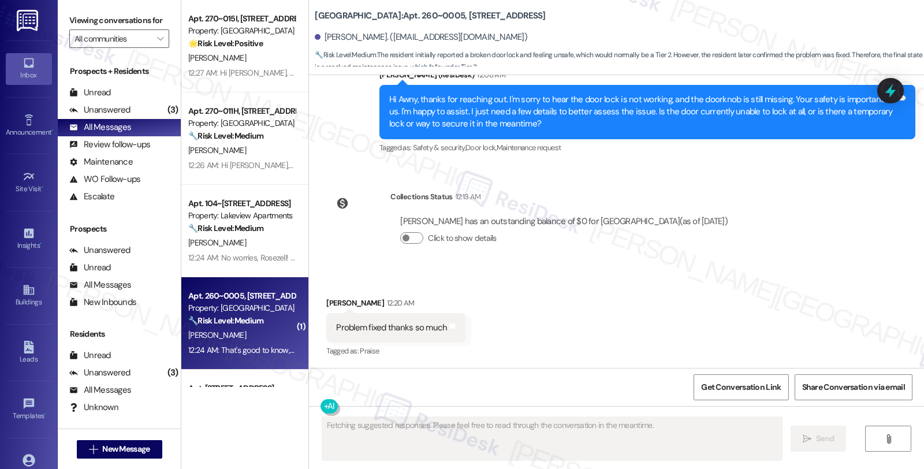
scroll to position [1816, 0]
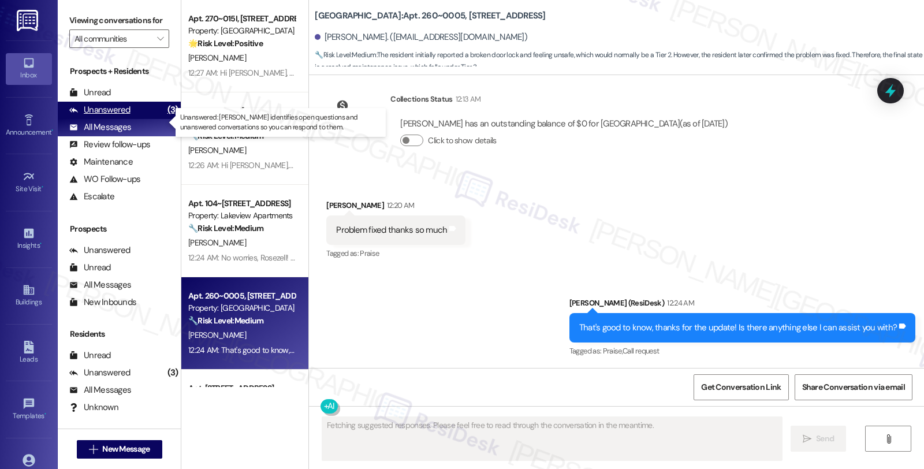
click at [99, 116] on div "Unanswered (3)" at bounding box center [119, 110] width 123 height 17
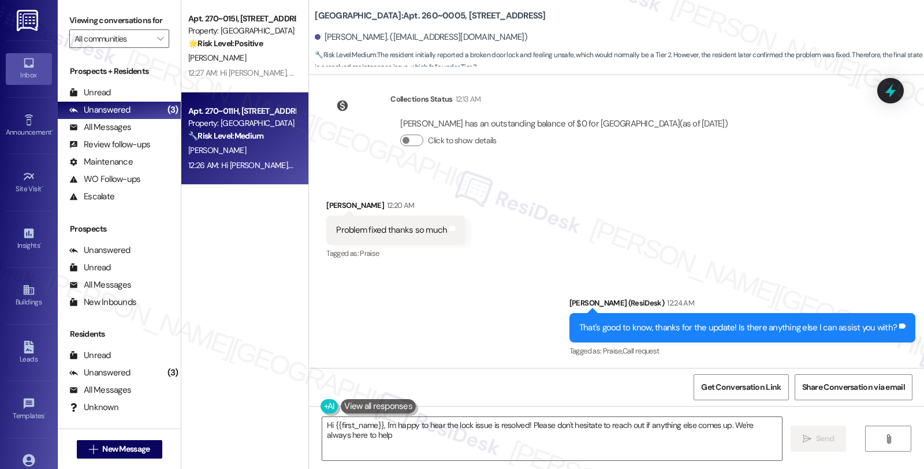
type textarea "Hi {{first_name}}, I'm happy to hear the lock issue is resolved! Please don't h…"
